Goal: Task Accomplishment & Management: Manage account settings

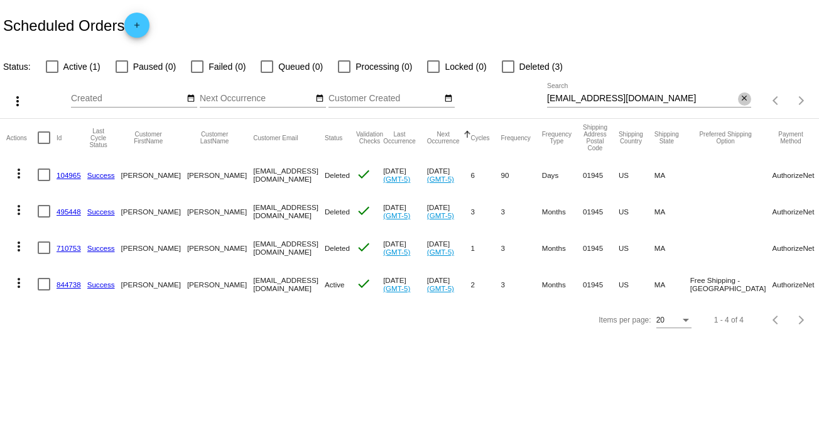
click at [742, 92] on button "close" at bounding box center [744, 98] width 13 height 13
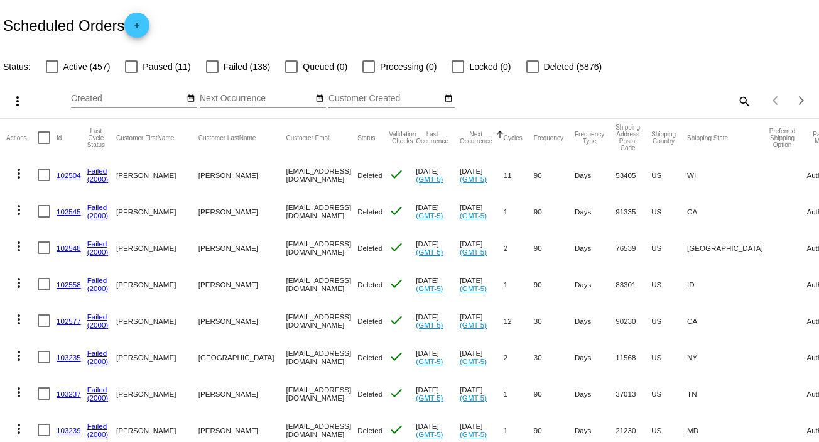
click at [736, 102] on mat-icon "search" at bounding box center [743, 100] width 15 height 19
click at [730, 102] on input "Search" at bounding box center [649, 99] width 204 height 10
paste input "[EMAIL_ADDRESS][DOMAIN_NAME]"
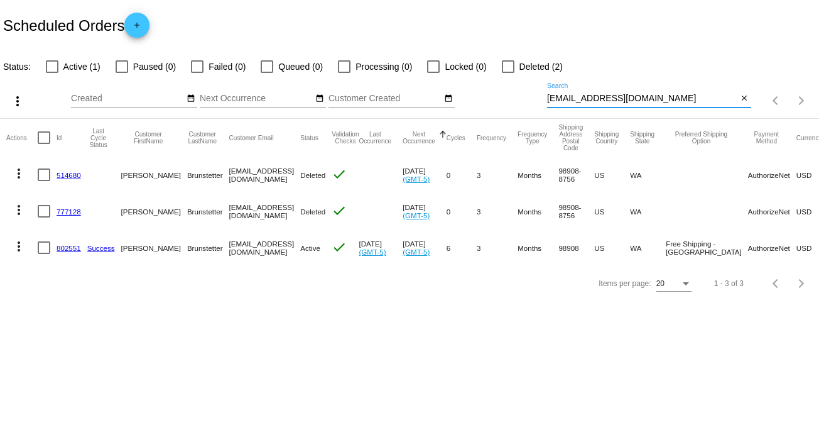
type input "[EMAIL_ADDRESS][DOMAIN_NAME]"
click at [16, 245] on mat-icon "more_vert" at bounding box center [18, 246] width 15 height 15
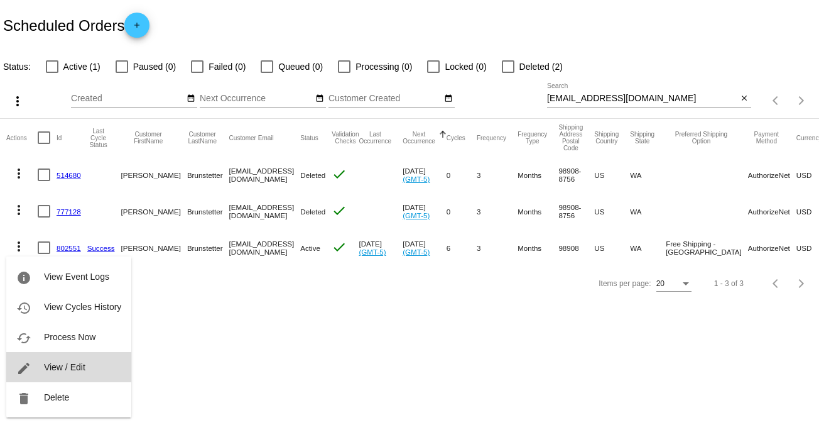
click at [75, 366] on span "View / Edit" at bounding box center [64, 367] width 41 height 10
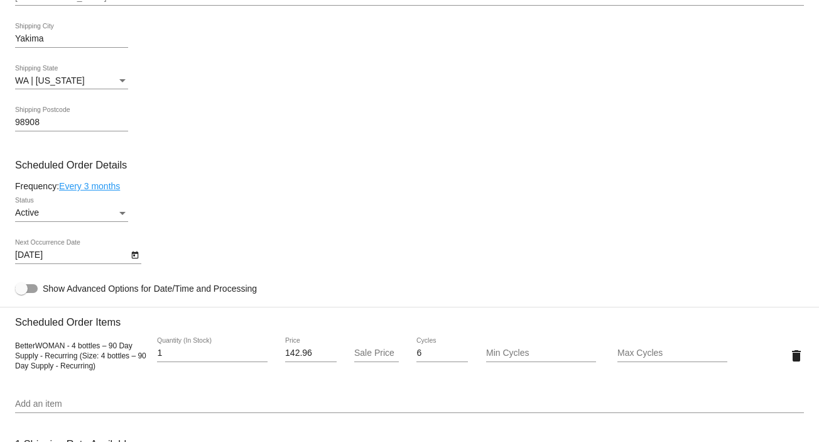
scroll to position [584, 0]
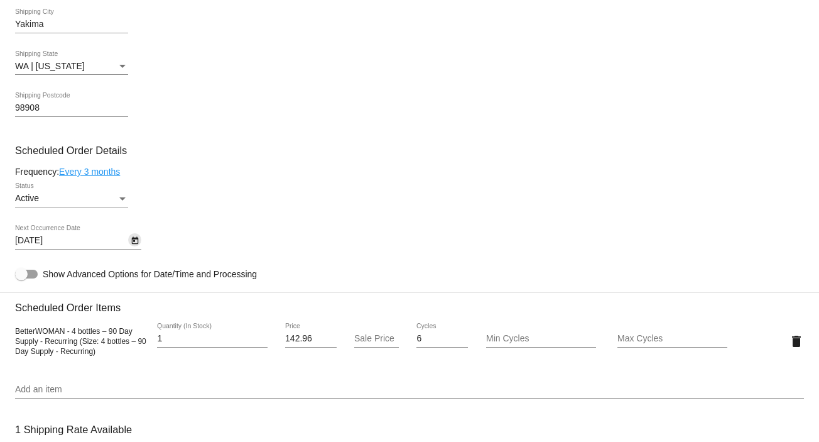
click at [134, 240] on icon "Open calendar" at bounding box center [134, 241] width 7 height 8
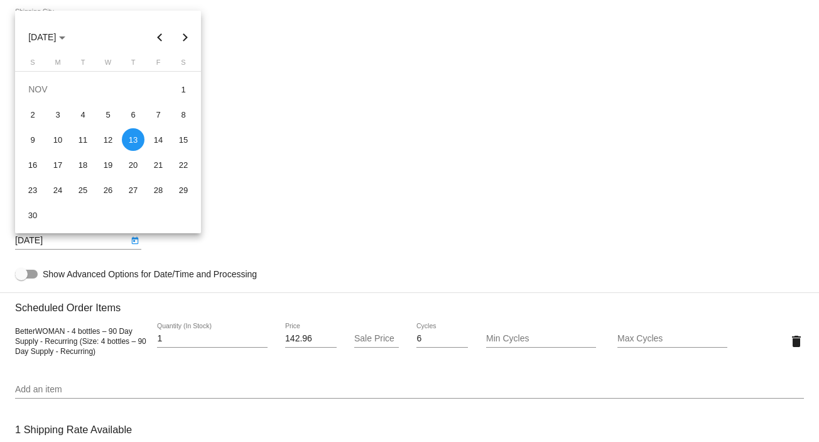
drag, startPoint x: 813, startPoint y: 188, endPoint x: 815, endPoint y: 140, distance: 47.8
click at [815, 140] on div at bounding box center [409, 221] width 819 height 442
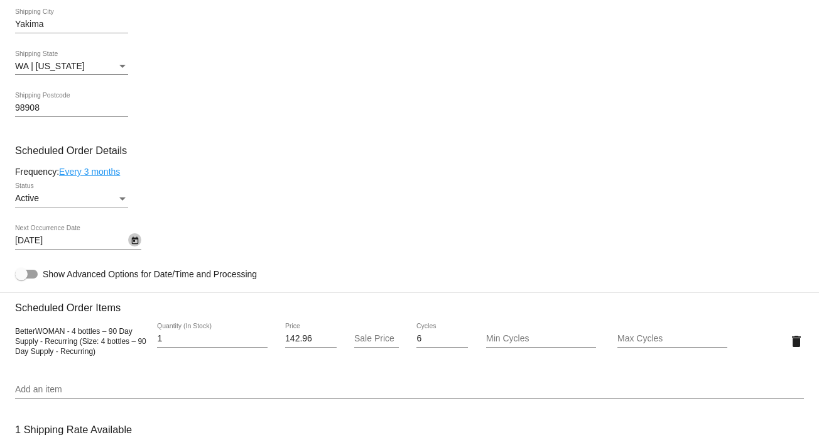
click at [133, 244] on icon "Open calendar" at bounding box center [135, 240] width 9 height 15
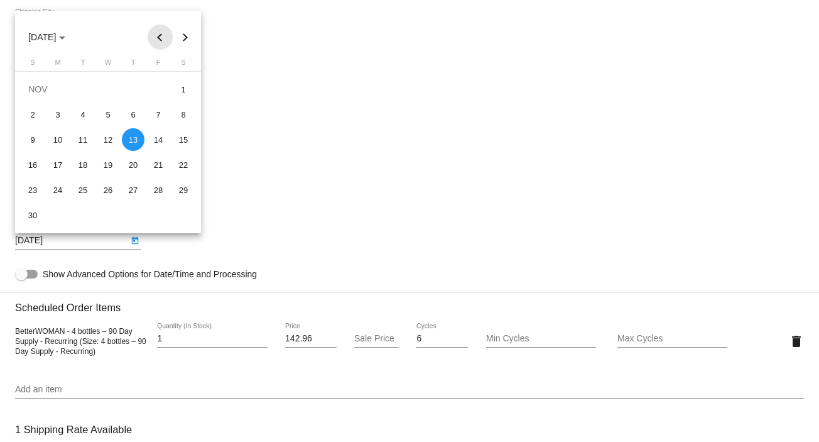
click at [160, 37] on button "Previous month" at bounding box center [160, 37] width 25 height 25
click at [108, 89] on div "1" at bounding box center [108, 89] width 23 height 23
type input "[DATE]"
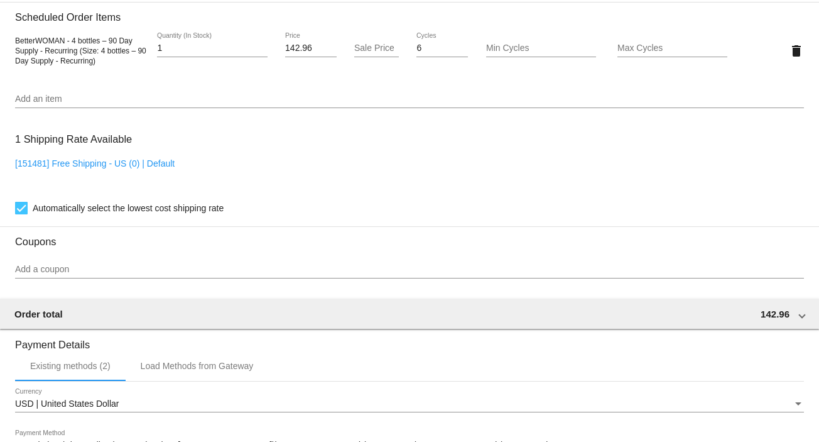
scroll to position [1085, 0]
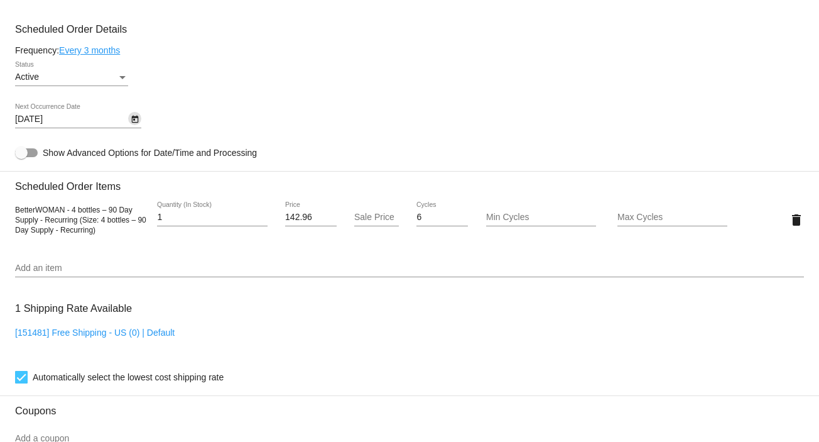
scroll to position [676, 0]
